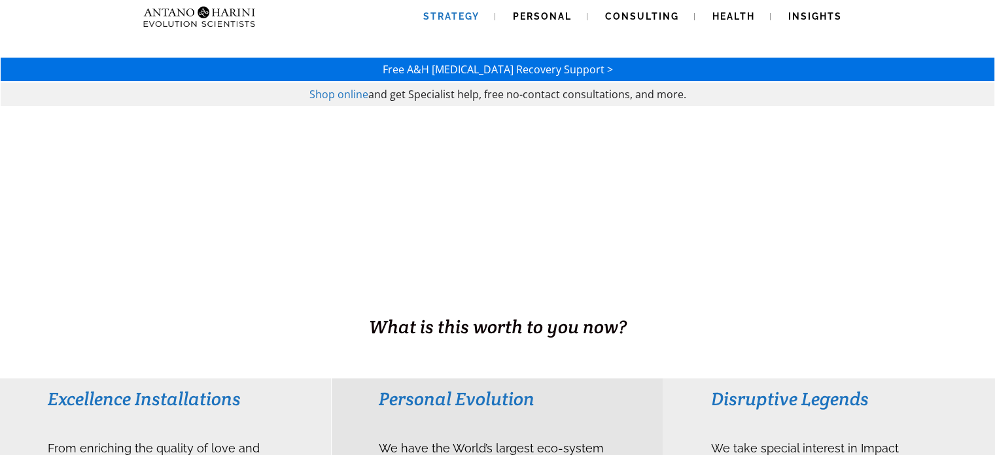
click at [447, 18] on span "Strategy" at bounding box center [451, 16] width 56 height 10
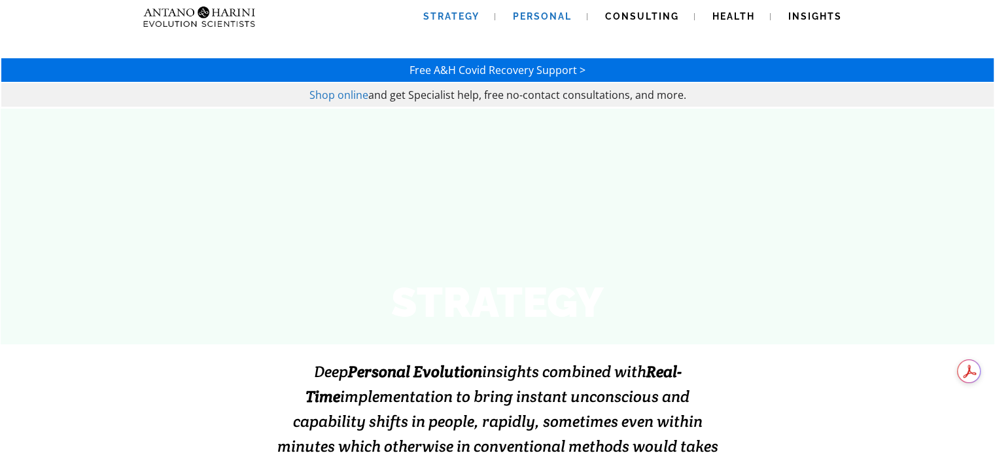
click at [538, 9] on link "Personal" at bounding box center [542, 16] width 90 height 33
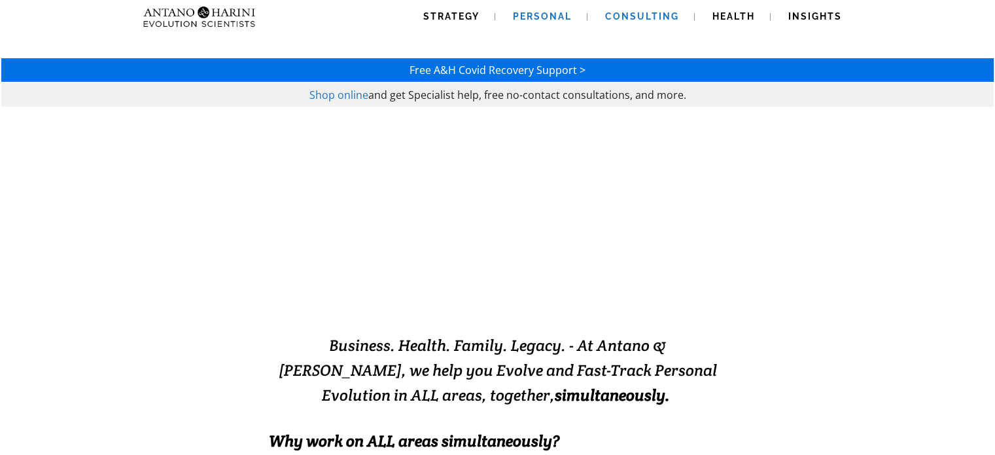
click at [631, 12] on span "Consulting" at bounding box center [642, 16] width 74 height 10
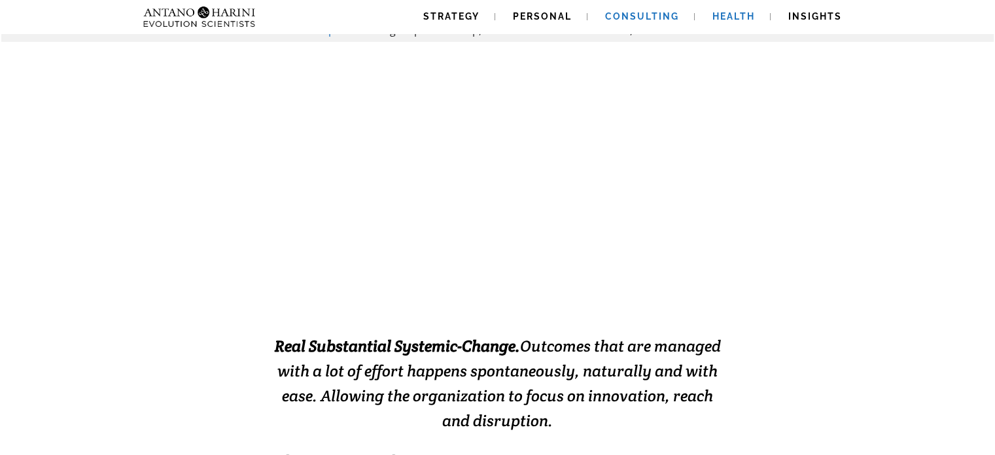
scroll to position [63, 0]
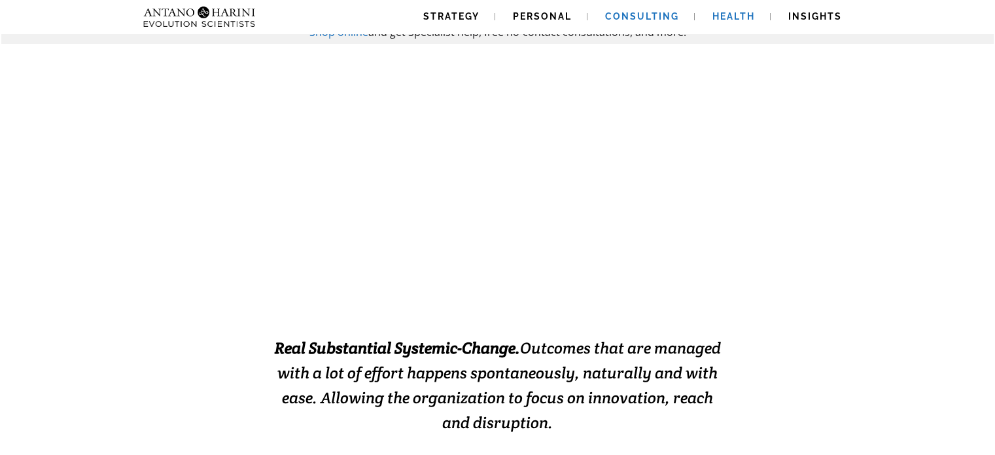
click at [751, 16] on span "Health" at bounding box center [733, 16] width 43 height 10
